Goal: Task Accomplishment & Management: Manage account settings

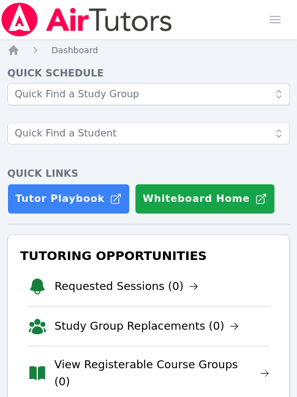
click at [268, 179] on h4 "Quick Links" at bounding box center [148, 173] width 282 height 15
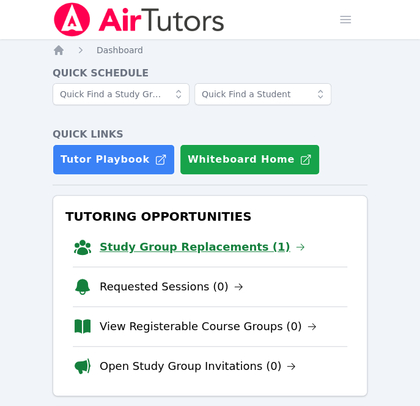
click at [191, 251] on link "Study Group Replacements (1)" at bounding box center [202, 246] width 205 height 17
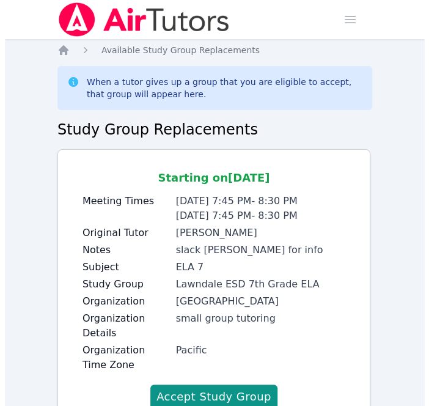
scroll to position [47, 0]
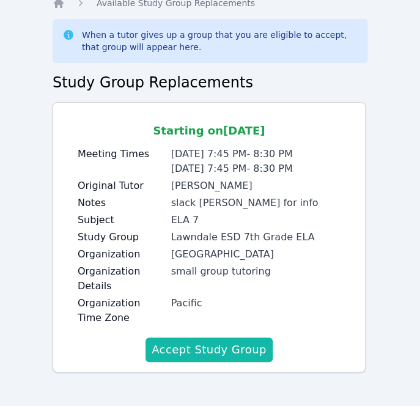
click at [223, 342] on button "Accept Study Group" at bounding box center [209, 350] width 127 height 24
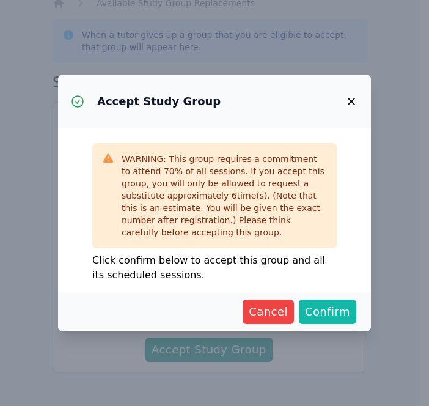
click at [331, 304] on span "Confirm" at bounding box center [327, 311] width 45 height 17
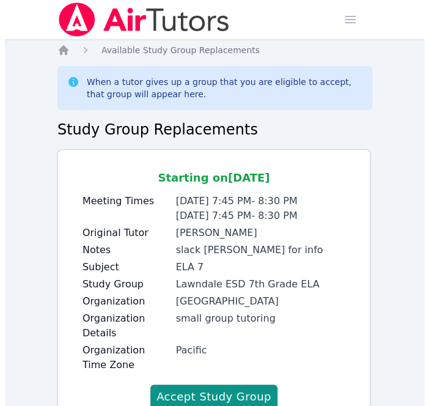
scroll to position [47, 0]
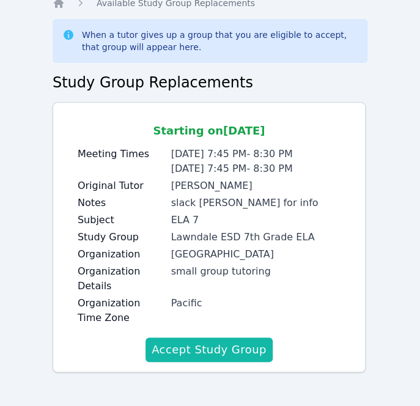
click at [241, 345] on button "Accept Study Group" at bounding box center [209, 350] width 127 height 24
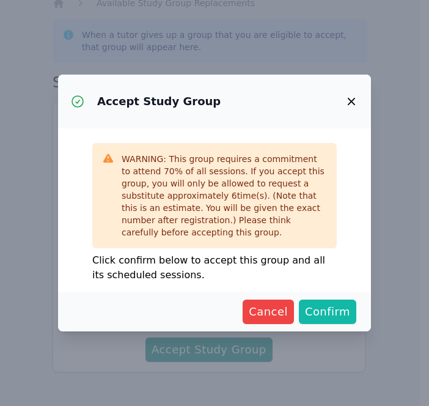
click at [320, 310] on span "Confirm" at bounding box center [327, 311] width 45 height 17
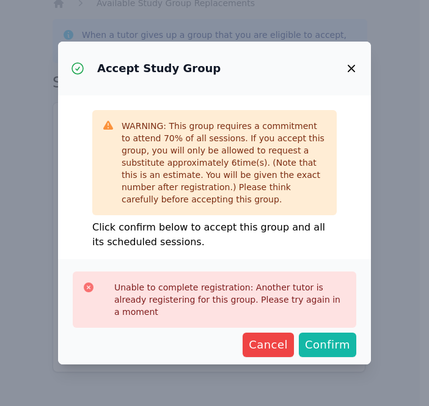
click at [322, 340] on span "Confirm" at bounding box center [327, 344] width 45 height 17
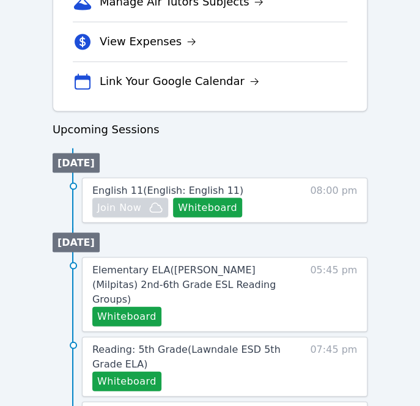
scroll to position [563, 0]
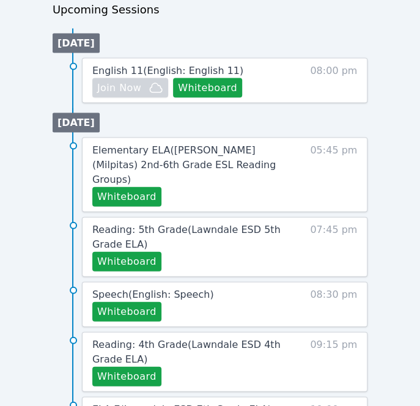
scroll to position [620, 0]
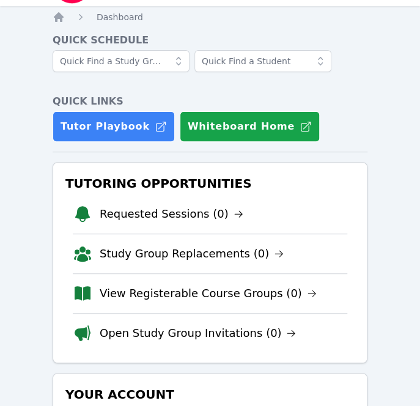
scroll to position [26, 0]
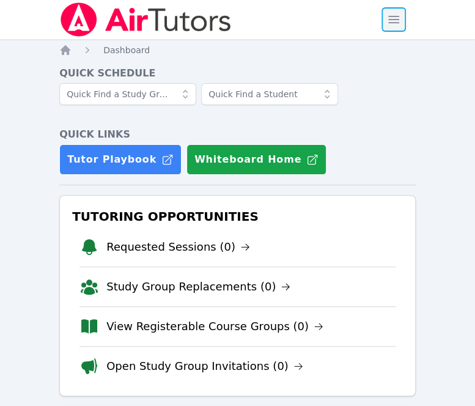
click at [394, 24] on span "button" at bounding box center [393, 19] width 27 height 27
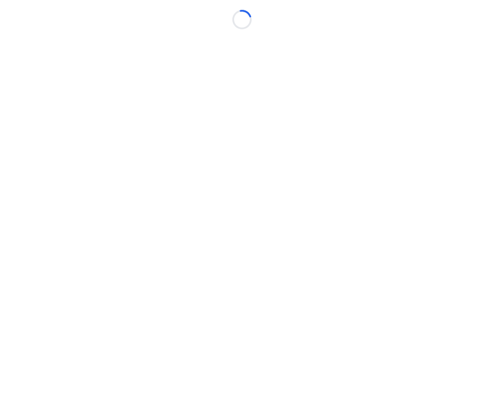
click at [209, 108] on body "Loading..." at bounding box center [242, 203] width 484 height 406
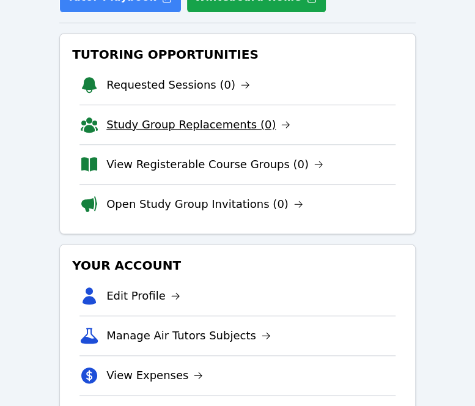
scroll to position [171, 0]
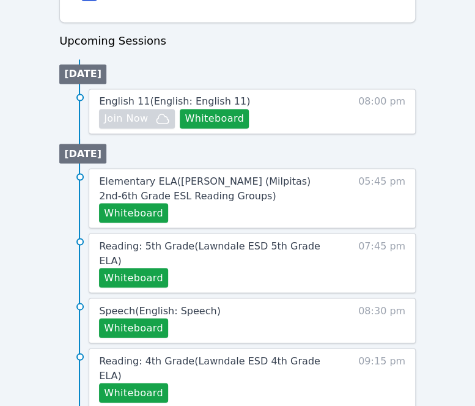
scroll to position [602, 0]
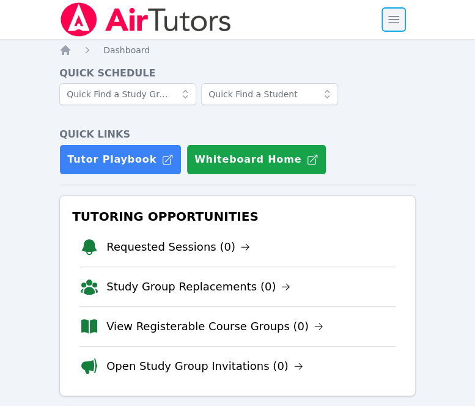
click at [404, 20] on span "button" at bounding box center [393, 19] width 27 height 27
click at [391, 20] on span "button" at bounding box center [393, 19] width 27 height 27
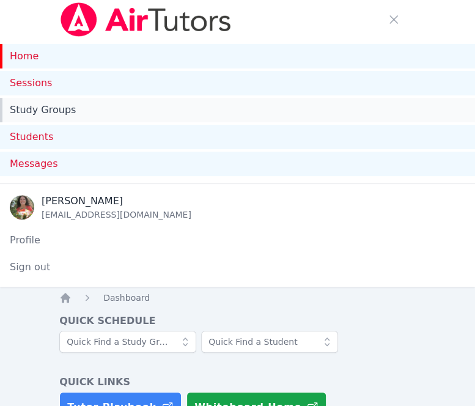
click at [95, 120] on link "Study Groups" at bounding box center [237, 110] width 475 height 24
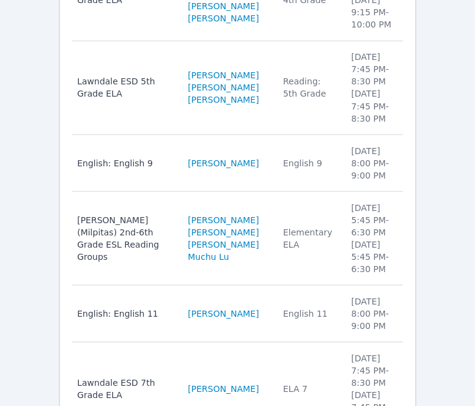
scroll to position [607, 0]
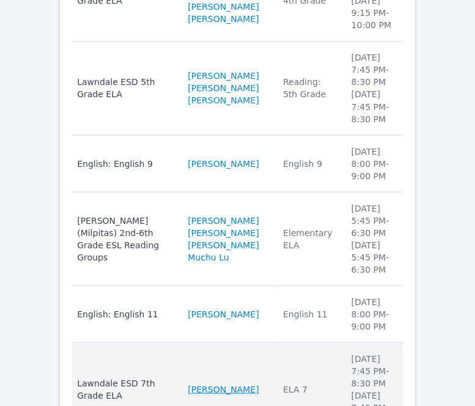
click at [201, 383] on link "Aria McKnight" at bounding box center [223, 389] width 71 height 12
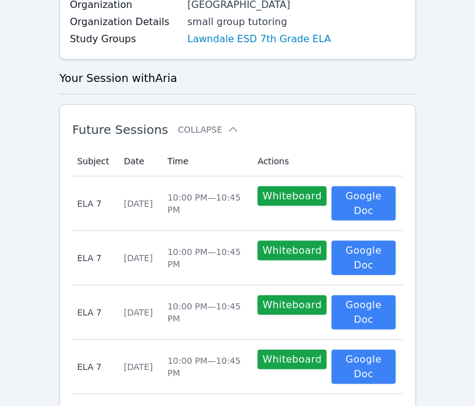
scroll to position [636, 0]
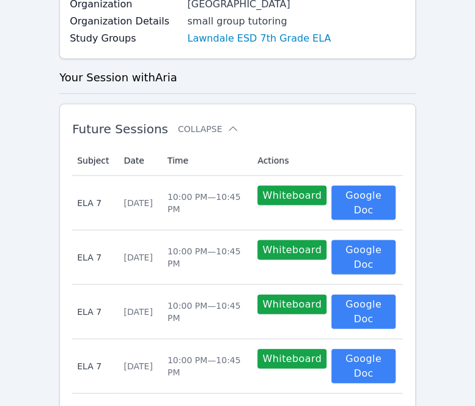
scroll to position [607, 0]
